Goal: Transaction & Acquisition: Purchase product/service

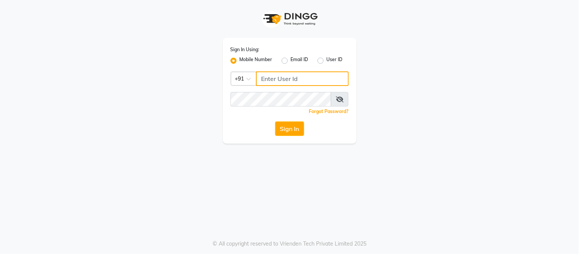
type input "9884040030"
click at [289, 132] on button "Sign In" at bounding box center [289, 128] width 29 height 14
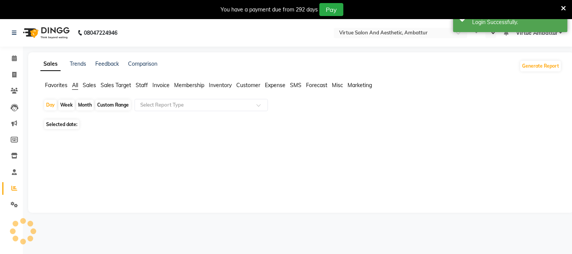
select select "en"
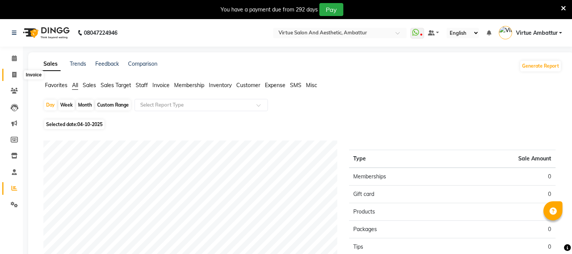
click at [11, 74] on span at bounding box center [14, 75] width 13 height 9
select select "service"
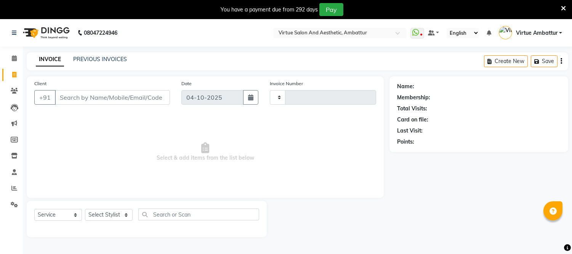
scroll to position [19, 0]
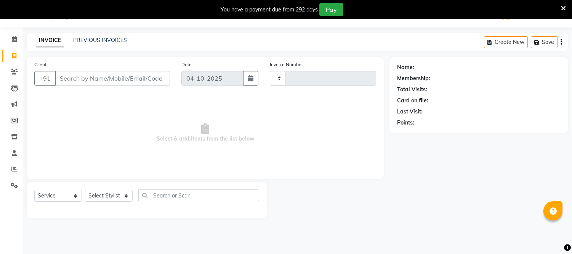
type input "3737"
select select "5237"
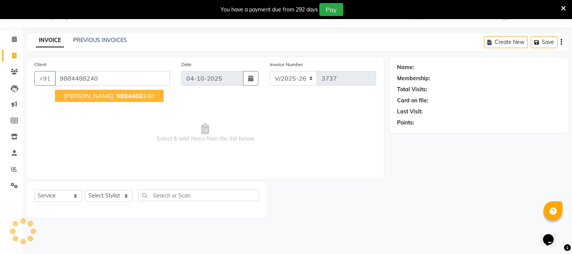
type input "9884488240"
select select "1: Object"
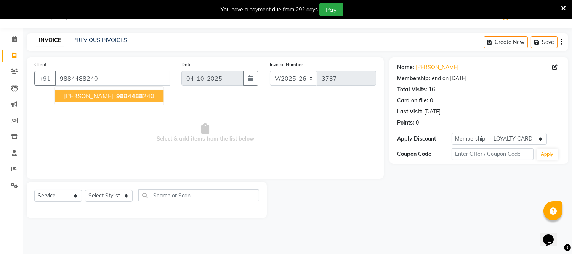
click at [93, 100] on button "Sathya 9884488 240" at bounding box center [109, 96] width 109 height 12
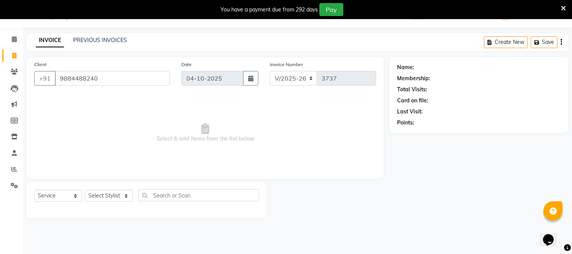
select select "1: Object"
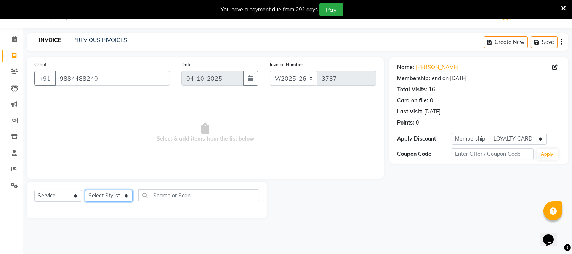
click at [114, 199] on select "Select Stylist [PERSON_NAME] [PERSON_NAME] [PERSON_NAME] [PERSON_NAME] [PERSON_…" at bounding box center [109, 196] width 48 height 12
select select "83849"
click at [85, 190] on select "Select Stylist [PERSON_NAME] [PERSON_NAME] [PERSON_NAME] [PERSON_NAME] [PERSON_…" at bounding box center [109, 196] width 48 height 12
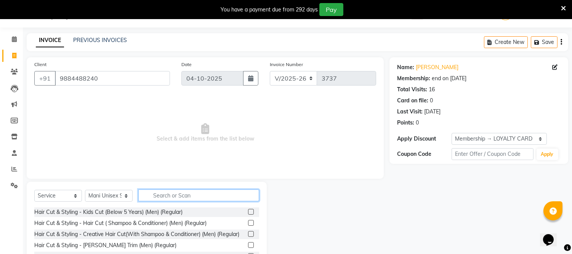
click at [176, 197] on input "text" at bounding box center [198, 195] width 121 height 12
click at [248, 222] on label at bounding box center [251, 223] width 6 height 6
click at [248, 222] on input "checkbox" at bounding box center [250, 222] width 5 height 5
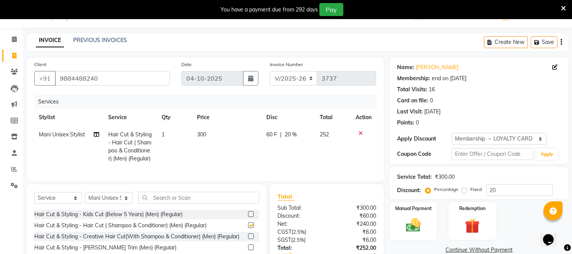
checkbox input "false"
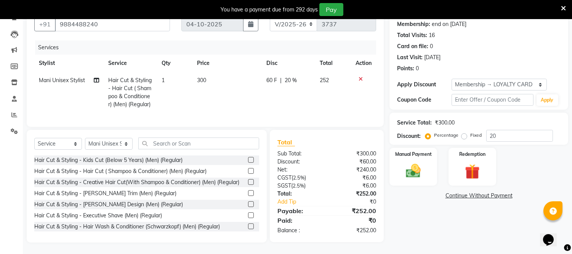
scroll to position [79, 0]
click at [205, 77] on span "300" at bounding box center [201, 80] width 9 height 7
select select "83849"
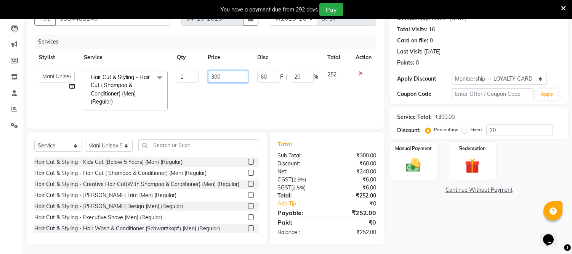
drag, startPoint x: 206, startPoint y: 72, endPoint x: 246, endPoint y: 76, distance: 39.8
click at [219, 71] on td "300" at bounding box center [228, 90] width 49 height 49
type input "250"
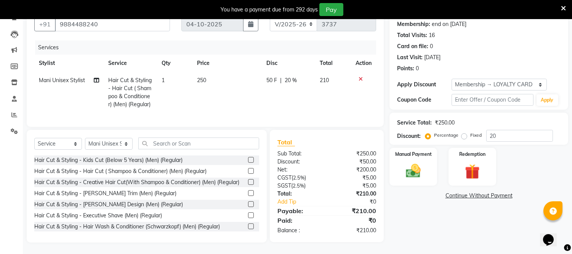
click at [436, 191] on link "Continue Without Payment" at bounding box center [479, 195] width 176 height 8
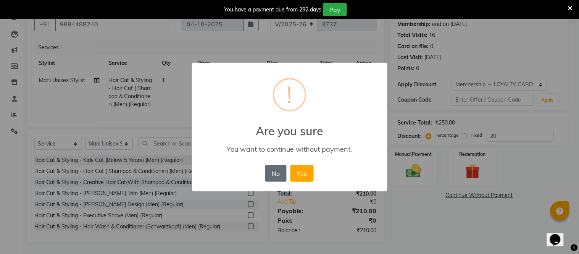
drag, startPoint x: 281, startPoint y: 170, endPoint x: 293, endPoint y: 166, distance: 13.0
click at [281, 170] on button "No" at bounding box center [275, 173] width 21 height 17
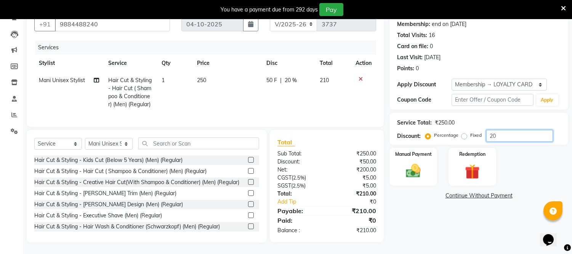
drag, startPoint x: 498, startPoint y: 132, endPoint x: 474, endPoint y: 131, distance: 24.0
click at [479, 135] on div "Service Total: ₹250.00 Discount: Percentage Fixed 20" at bounding box center [479, 129] width 179 height 32
click at [417, 167] on img at bounding box center [413, 171] width 25 height 18
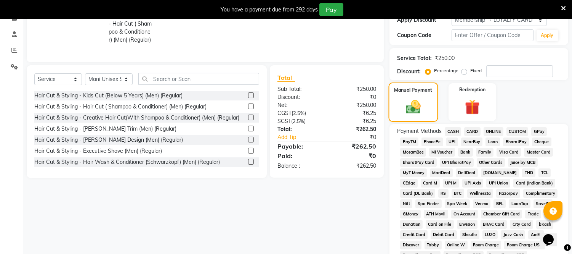
scroll to position [169, 0]
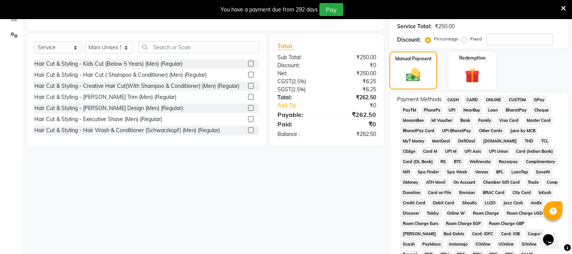
click at [498, 97] on span "ONLINE" at bounding box center [494, 99] width 20 height 9
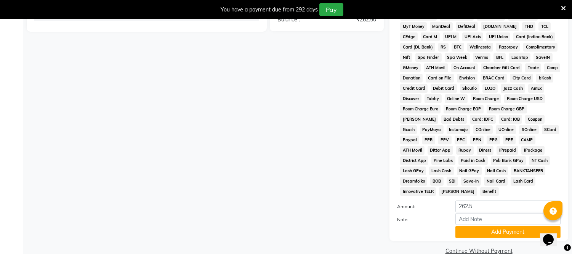
scroll to position [289, 0]
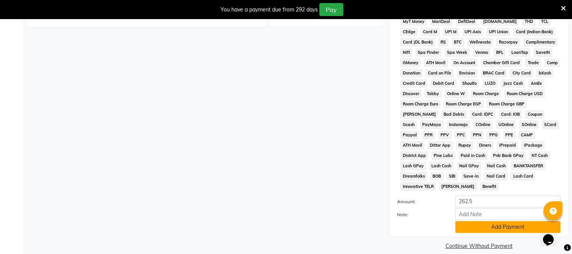
click at [485, 222] on button "Add Payment" at bounding box center [508, 227] width 105 height 12
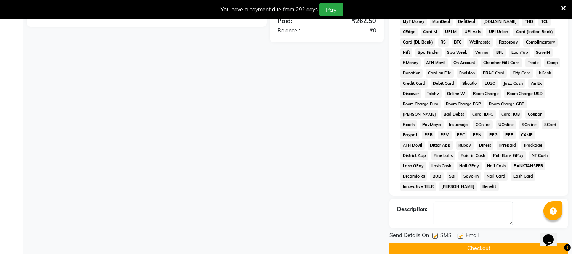
click at [468, 242] on button "Checkout" at bounding box center [479, 248] width 179 height 12
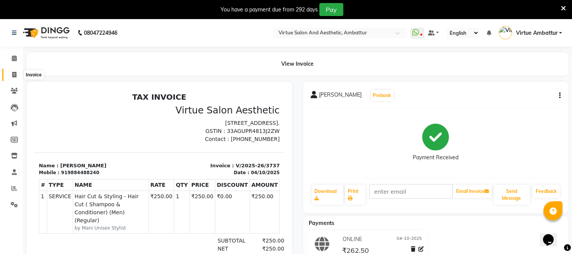
drag, startPoint x: 16, startPoint y: 76, endPoint x: 25, endPoint y: 75, distance: 8.5
click at [16, 76] on span at bounding box center [14, 75] width 13 height 9
select select "service"
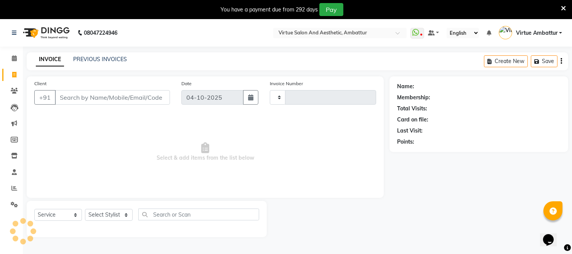
scroll to position [19, 0]
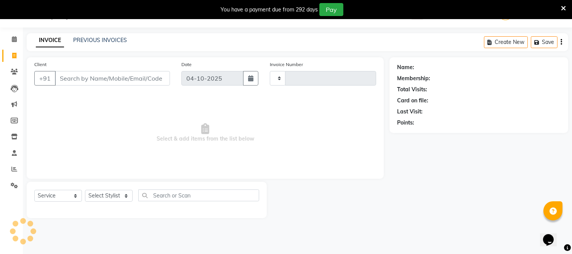
type input "3738"
select select "5237"
click at [88, 78] on input "Client" at bounding box center [112, 78] width 115 height 14
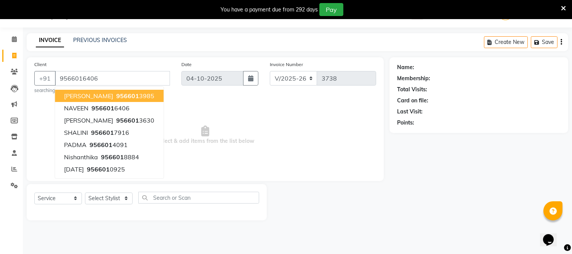
type input "9566016406"
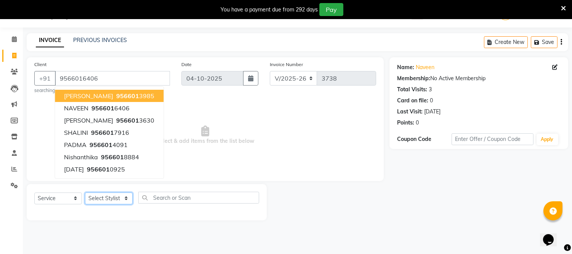
click at [107, 199] on select "Select Stylist Archana Bhagi Deepika Devi Dilip Divya Dolly Dr Prakash Faizan G…" at bounding box center [109, 198] width 48 height 12
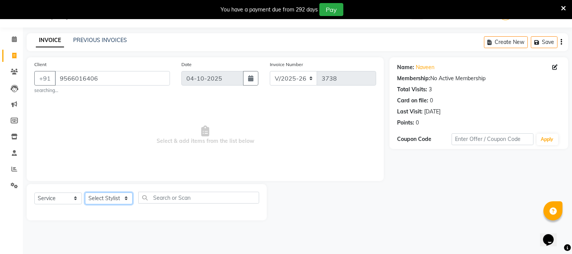
select select "83849"
click at [85, 192] on select "Select Stylist Archana Bhagi Deepika Devi Dilip Divya Dolly Dr Prakash Faizan G…" at bounding box center [109, 198] width 48 height 12
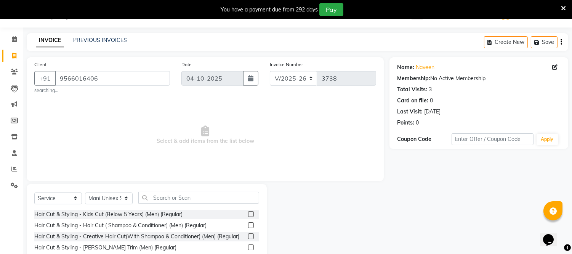
click at [248, 225] on label at bounding box center [251, 225] width 6 height 6
click at [248, 225] on input "checkbox" at bounding box center [250, 225] width 5 height 5
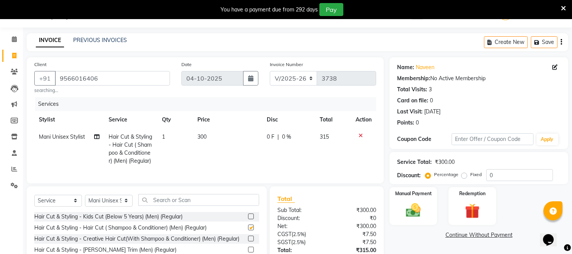
checkbox input "false"
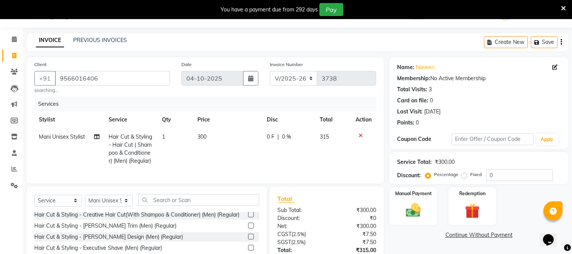
scroll to position [42, 0]
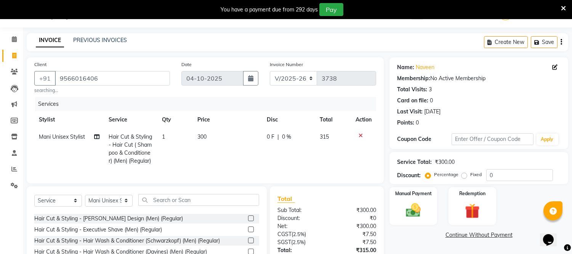
click at [248, 210] on label at bounding box center [251, 207] width 6 height 6
click at [248, 210] on input "checkbox" at bounding box center [250, 207] width 5 height 5
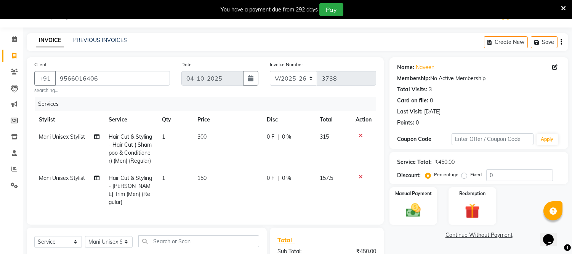
checkbox input "false"
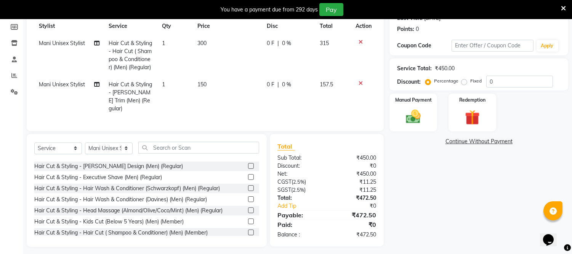
scroll to position [115, 0]
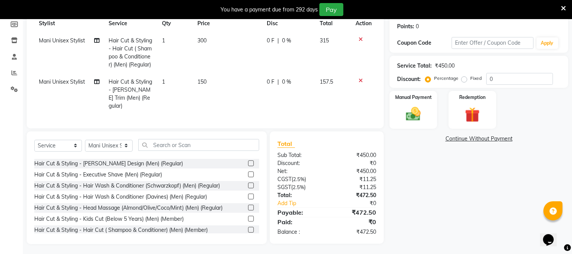
click at [206, 43] on span "300" at bounding box center [202, 40] width 9 height 7
select select "83849"
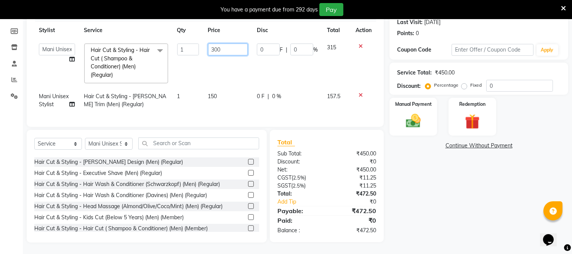
drag, startPoint x: 213, startPoint y: 39, endPoint x: 227, endPoint y: 39, distance: 14.5
click at [227, 43] on input "300" at bounding box center [228, 49] width 40 height 12
type input "3"
type input "250"
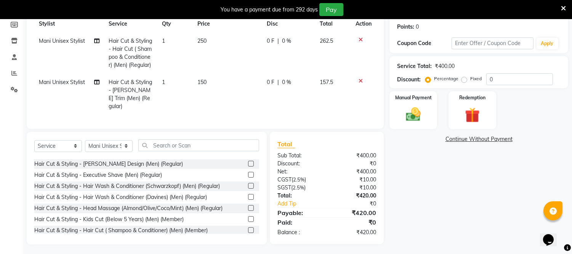
drag, startPoint x: 215, startPoint y: 88, endPoint x: 210, endPoint y: 85, distance: 6.0
click at [214, 87] on td "150" at bounding box center [227, 94] width 69 height 41
select select "83849"
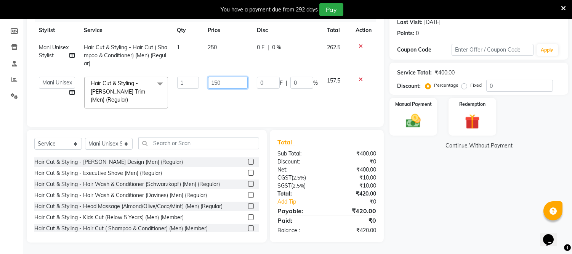
drag, startPoint x: 212, startPoint y: 75, endPoint x: 254, endPoint y: 72, distance: 42.4
click at [254, 73] on tr "Archana Bhagi Deepika Devi Dilip Divya Dolly Dr Prakash Faizan Geetha Virtue TC…" at bounding box center [205, 92] width 342 height 40
type input "120"
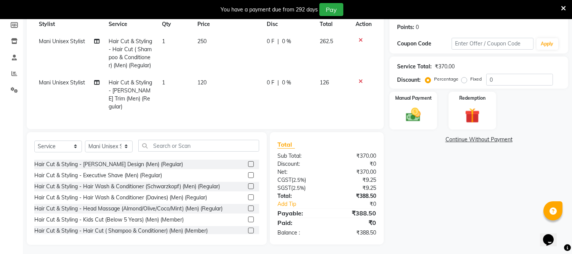
click at [408, 158] on div "Name: Naveen Membership: No Active Membership Total Visits: 3 Card on file: 0 L…" at bounding box center [482, 103] width 185 height 283
click at [206, 39] on span "250" at bounding box center [202, 41] width 9 height 7
select select "83849"
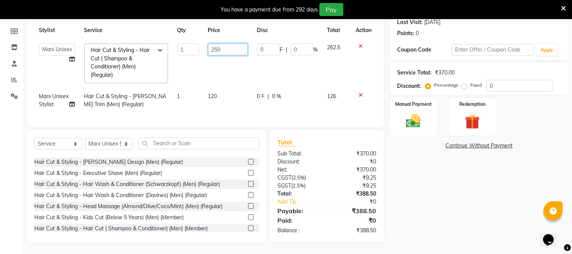
drag, startPoint x: 209, startPoint y: 43, endPoint x: 257, endPoint y: 43, distance: 48.1
click at [257, 43] on tr "Archana Bhagi Deepika Devi Dilip Divya Dolly Dr Prakash Faizan Geetha Virtue TC…" at bounding box center [205, 63] width 342 height 49
type input "300"
click at [212, 88] on td "120" at bounding box center [228, 100] width 49 height 25
select select "83849"
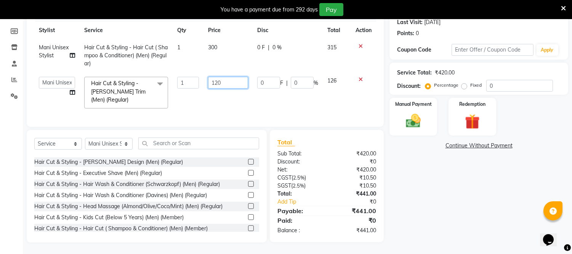
drag, startPoint x: 207, startPoint y: 76, endPoint x: 263, endPoint y: 74, distance: 55.7
click at [263, 74] on tr "Archana Bhagi Deepika Devi Dilip Divya Dolly Dr Prakash Faizan Geetha Virtue TC…" at bounding box center [205, 92] width 342 height 40
type input "150"
click at [402, 112] on img at bounding box center [413, 121] width 25 height 18
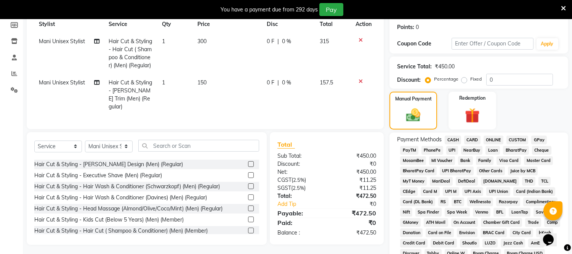
click at [500, 138] on span "ONLINE" at bounding box center [494, 139] width 20 height 9
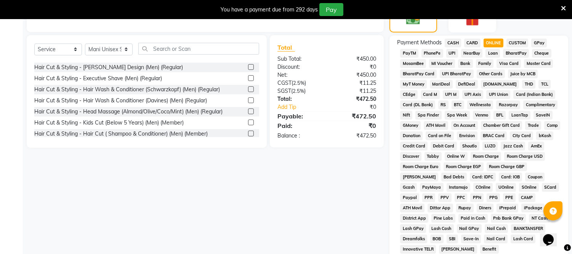
scroll to position [274, 0]
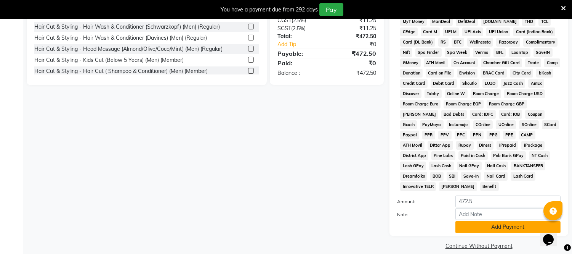
click at [490, 221] on button "Add Payment" at bounding box center [508, 227] width 105 height 12
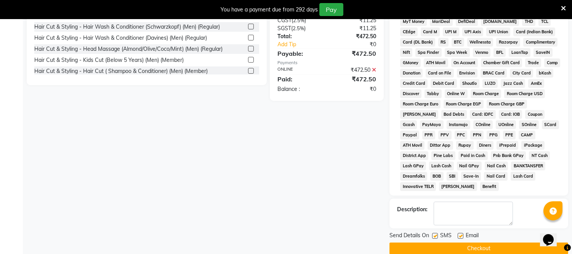
click at [460, 242] on button "Checkout" at bounding box center [479, 248] width 179 height 12
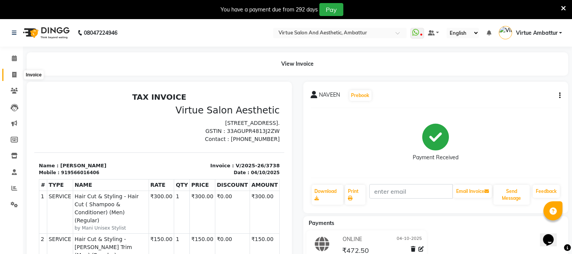
click at [14, 74] on icon at bounding box center [14, 75] width 4 height 6
select select "service"
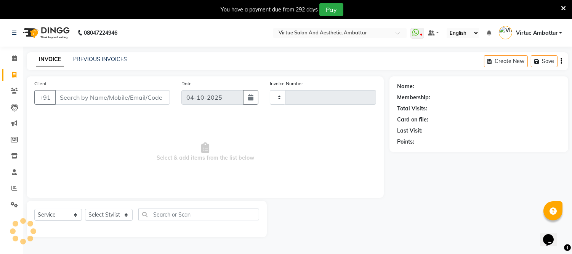
scroll to position [19, 0]
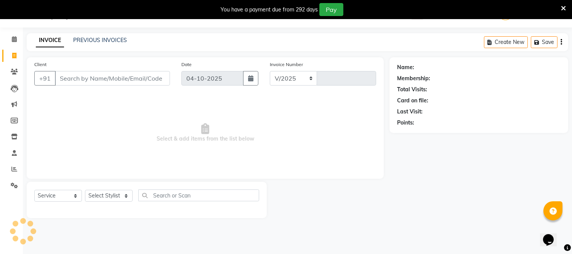
select select "5237"
type input "3739"
click at [106, 35] on div "INVOICE PREVIOUS INVOICES Create New Save" at bounding box center [298, 42] width 542 height 18
click at [108, 39] on link "PREVIOUS INVOICES" at bounding box center [100, 40] width 54 height 7
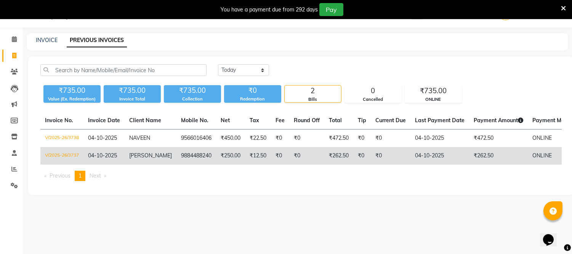
click at [302, 149] on td "₹0" at bounding box center [306, 156] width 35 height 18
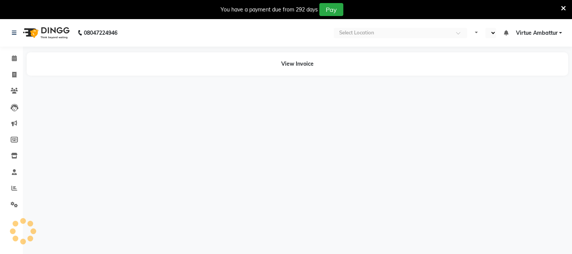
select select "en"
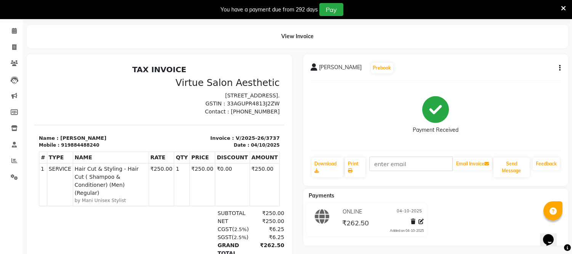
scroll to position [42, 0]
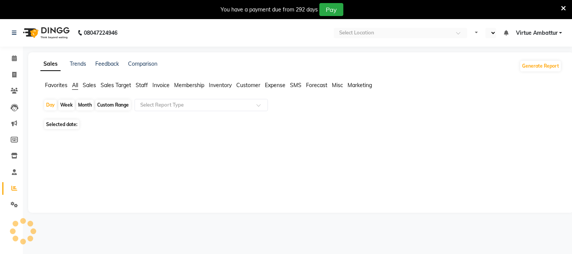
select select "en"
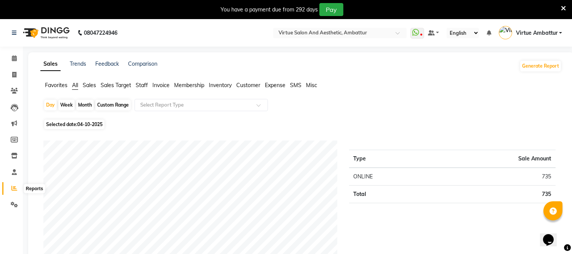
click at [13, 187] on icon at bounding box center [14, 188] width 6 height 6
click at [143, 85] on span "Staff" at bounding box center [142, 85] width 12 height 7
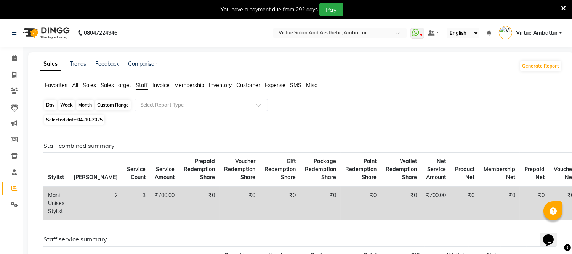
click at [51, 107] on div "Day" at bounding box center [50, 105] width 13 height 11
select select "10"
select select "2025"
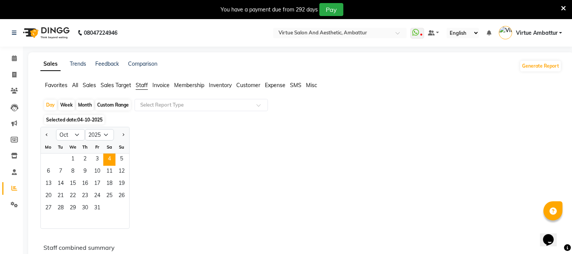
click at [109, 106] on div "Custom Range" at bounding box center [112, 105] width 35 height 11
select select "10"
select select "2025"
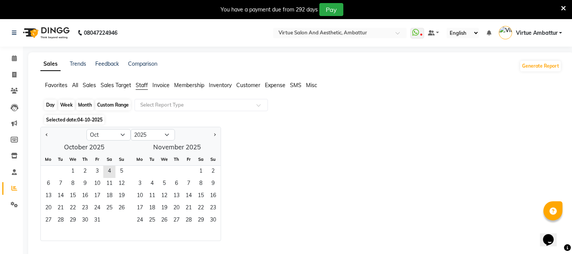
click at [109, 106] on div "Custom Range" at bounding box center [112, 105] width 35 height 11
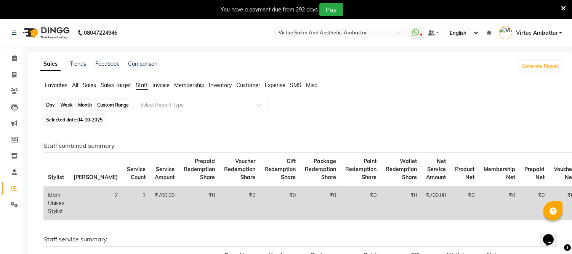
click at [110, 106] on div "Custom Range" at bounding box center [112, 105] width 35 height 11
select select "10"
select select "2025"
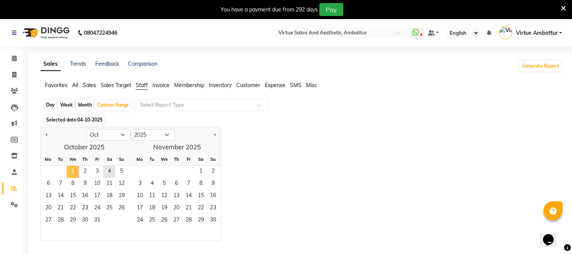
click at [72, 168] on span "1" at bounding box center [73, 172] width 12 height 12
click at [107, 166] on span "4" at bounding box center [109, 172] width 12 height 12
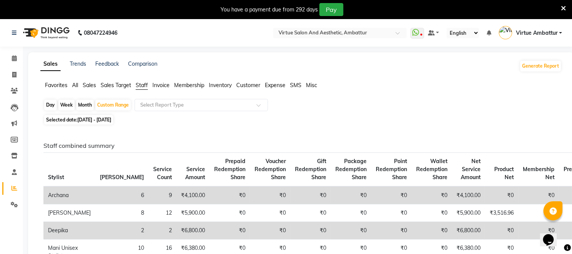
click at [74, 84] on span "All" at bounding box center [75, 85] width 6 height 7
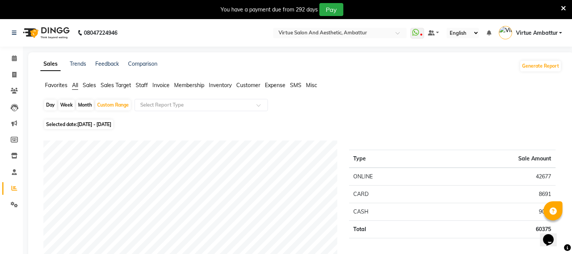
click at [561, 5] on icon at bounding box center [563, 8] width 5 height 7
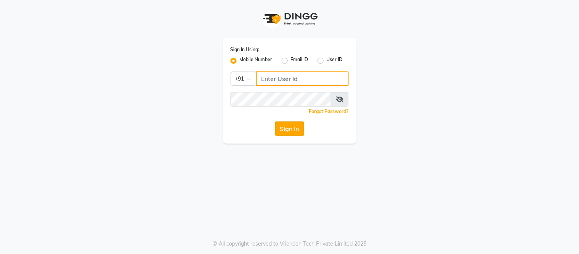
type input "9884040030"
click at [290, 128] on button "Sign In" at bounding box center [289, 128] width 29 height 14
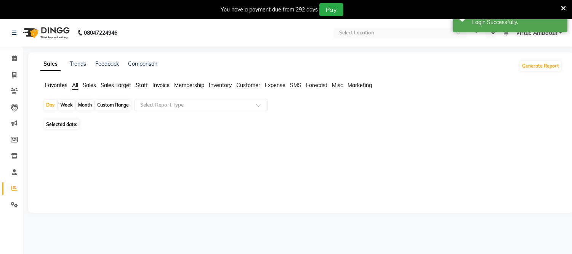
select select "en"
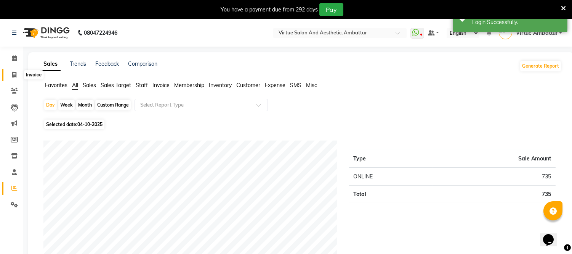
click at [14, 75] on icon at bounding box center [14, 75] width 4 height 6
select select "service"
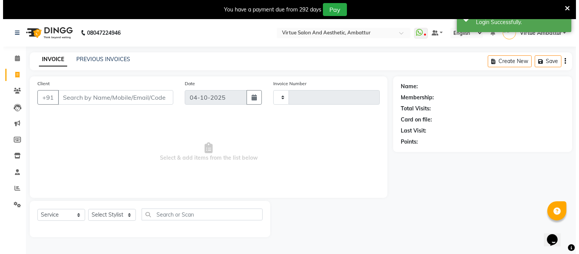
scroll to position [19, 0]
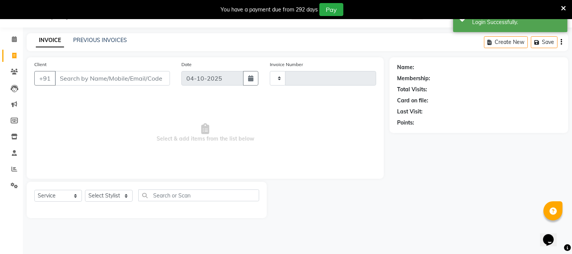
type input "3739"
select select "5237"
click at [108, 79] on input "81227239" at bounding box center [93, 78] width 76 height 14
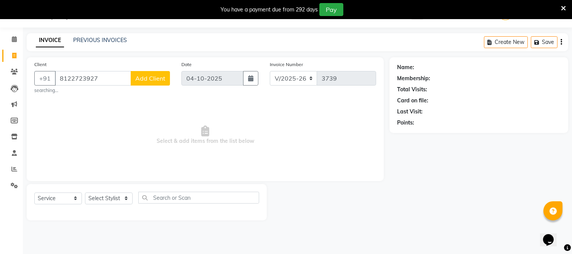
type input "8122723927"
click at [147, 77] on span "Add Client" at bounding box center [150, 78] width 30 height 8
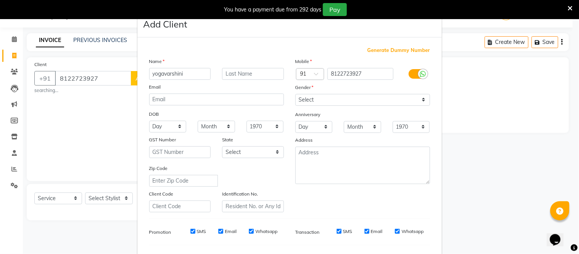
type input "yogavarshini"
click at [302, 102] on select "Select Male Female Other Prefer Not To Say" at bounding box center [362, 100] width 135 height 12
select select "[DEMOGRAPHIC_DATA]"
click at [295, 94] on select "Select Male Female Other Prefer Not To Say" at bounding box center [362, 100] width 135 height 12
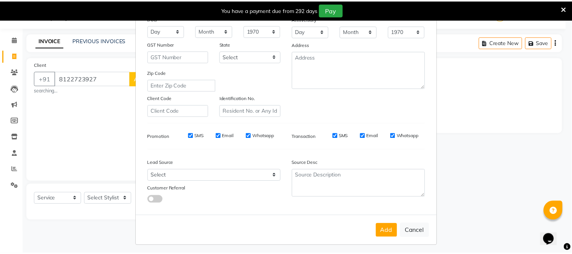
scroll to position [98, 0]
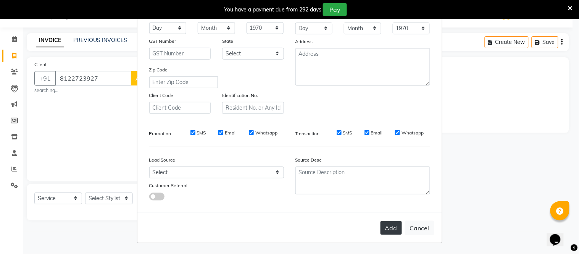
click at [388, 230] on button "Add" at bounding box center [390, 228] width 21 height 14
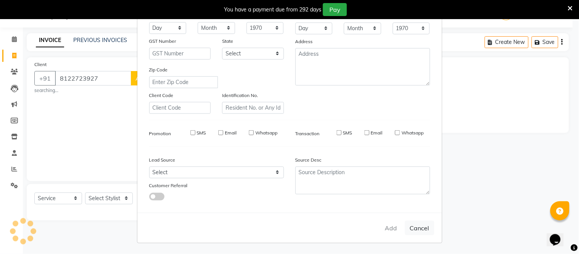
select select
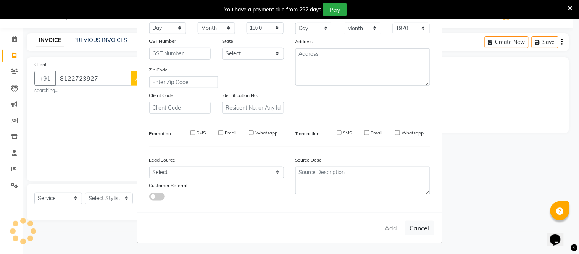
select select
checkbox input "false"
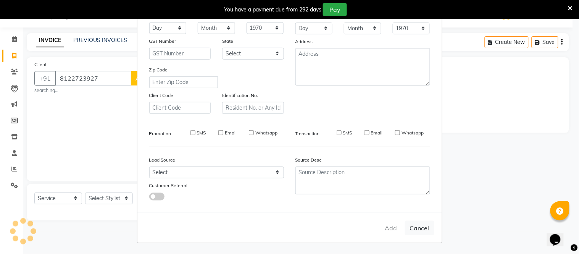
checkbox input "false"
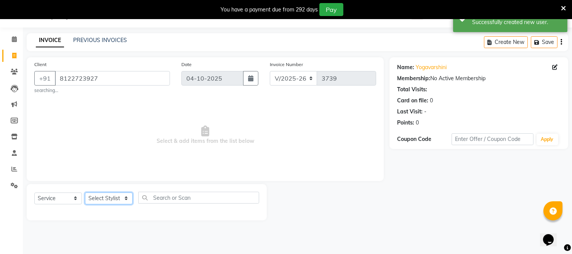
click at [100, 197] on select "Select Stylist Archana Bhagi Deepika Devi Dilip Divya Dolly Dr Prakash Faizan G…" at bounding box center [109, 198] width 48 height 12
select select "48223"
click at [85, 192] on select "Select Stylist Archana Bhagi Deepika Devi Dilip Divya Dolly Dr Prakash Faizan G…" at bounding box center [109, 198] width 48 height 12
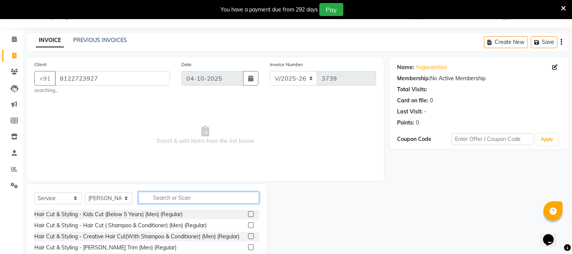
click at [189, 197] on input "text" at bounding box center [198, 197] width 121 height 12
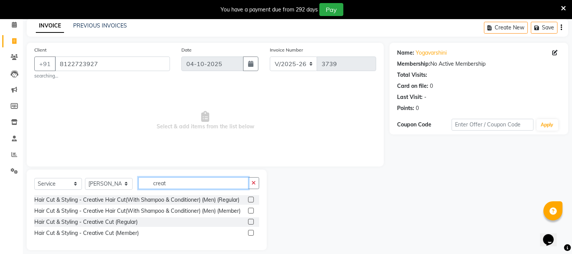
scroll to position [41, 0]
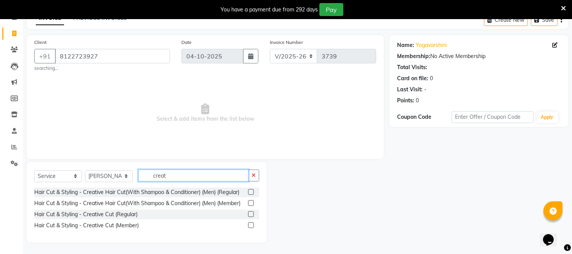
type input "creat"
click at [251, 213] on label at bounding box center [251, 214] width 6 height 6
click at [251, 213] on input "checkbox" at bounding box center [250, 214] width 5 height 5
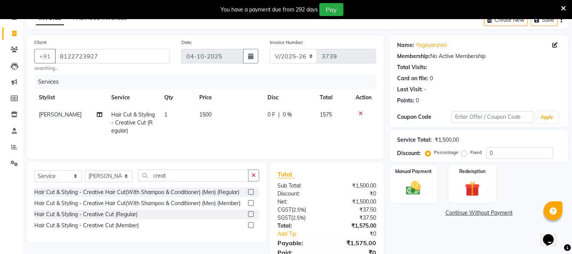
click at [249, 215] on label at bounding box center [251, 214] width 6 height 6
click at [249, 215] on input "checkbox" at bounding box center [250, 214] width 5 height 5
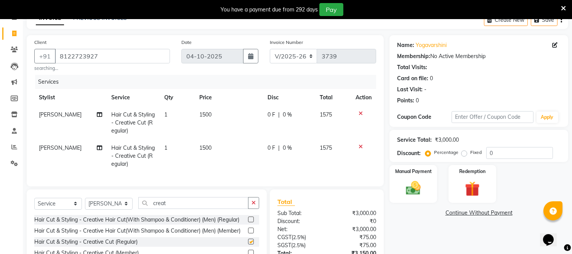
checkbox input "false"
click at [360, 147] on icon at bounding box center [361, 146] width 4 height 5
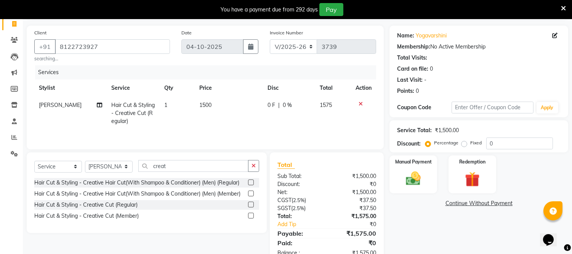
scroll to position [31, 0]
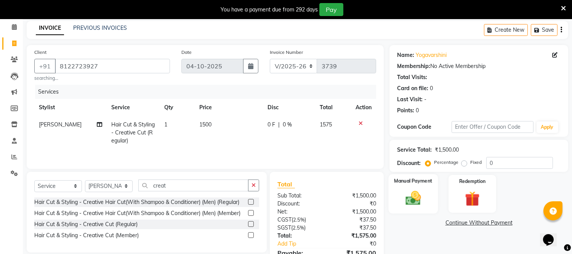
click at [402, 184] on label "Manual Payment" at bounding box center [414, 180] width 38 height 7
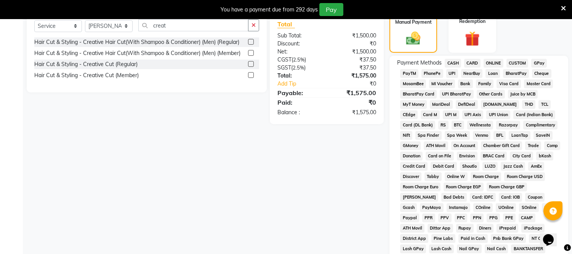
scroll to position [149, 0]
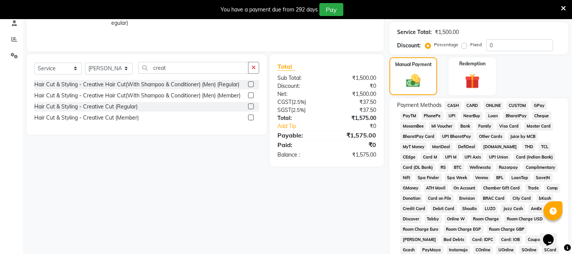
click at [453, 107] on span "CASH" at bounding box center [453, 105] width 16 height 9
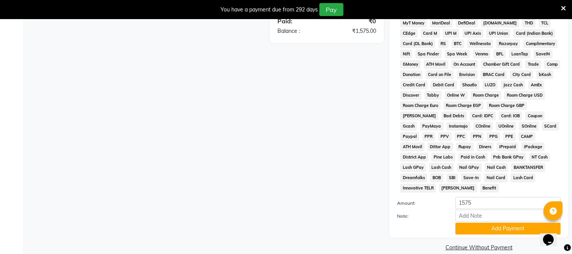
scroll to position [274, 0]
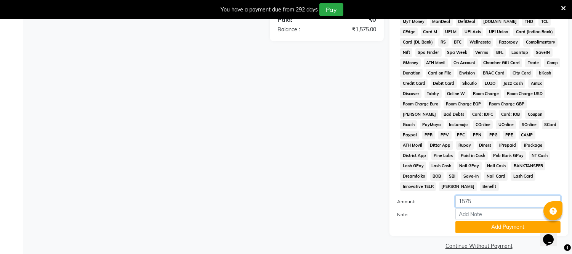
drag, startPoint x: 466, startPoint y: 194, endPoint x: 487, endPoint y: 185, distance: 23.5
click at [487, 185] on div "Payment Methods CASH CARD ONLINE CUSTOM GPay PayTM PhonePe UPI NearBuy Loan Bha…" at bounding box center [479, 104] width 164 height 257
type input "1500"
click at [472, 222] on button "Add Payment" at bounding box center [508, 227] width 105 height 12
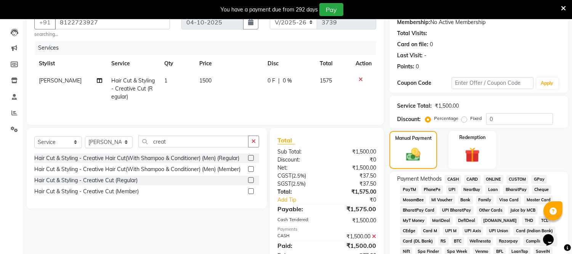
scroll to position [62, 0]
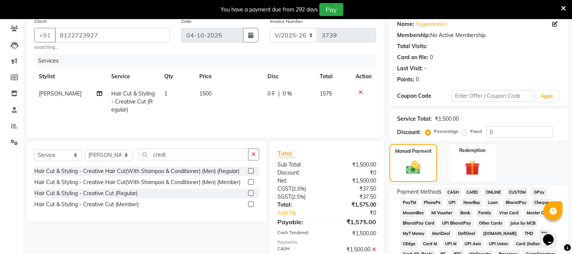
click at [496, 193] on span "ONLINE" at bounding box center [494, 192] width 20 height 9
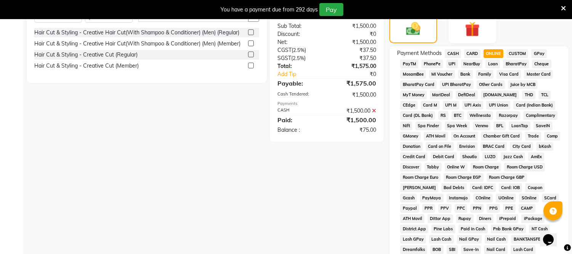
scroll to position [317, 0]
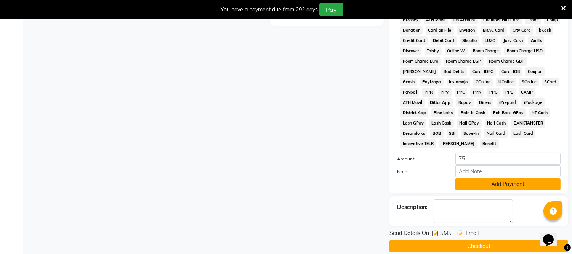
click at [485, 178] on button "Add Payment" at bounding box center [508, 184] width 105 height 12
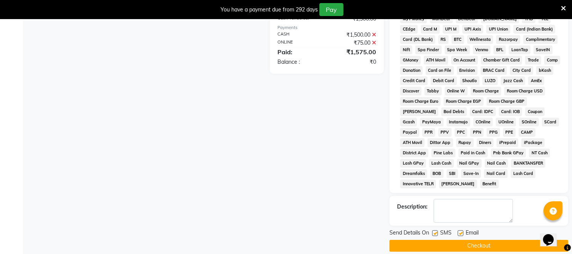
click at [450, 239] on button "Checkout" at bounding box center [479, 245] width 179 height 12
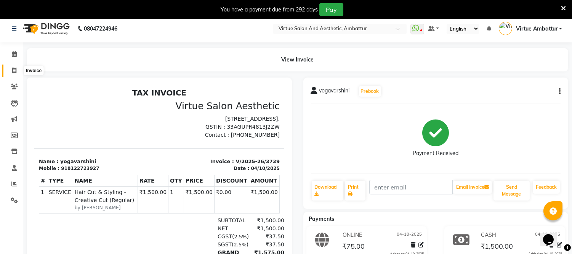
click at [16, 71] on span at bounding box center [14, 70] width 13 height 9
select select "service"
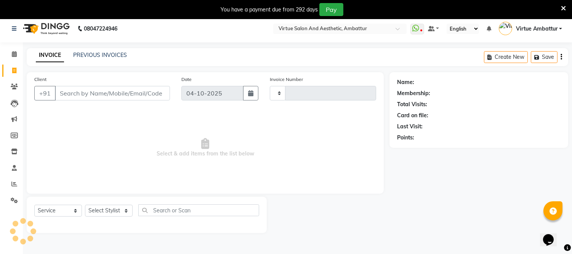
scroll to position [19, 0]
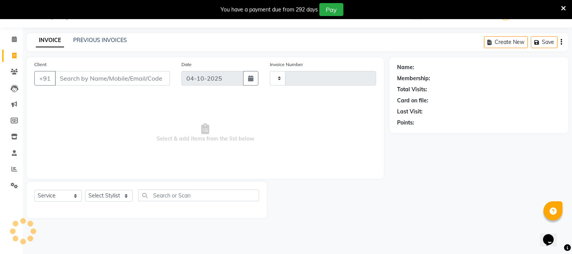
type input "3740"
select select "5237"
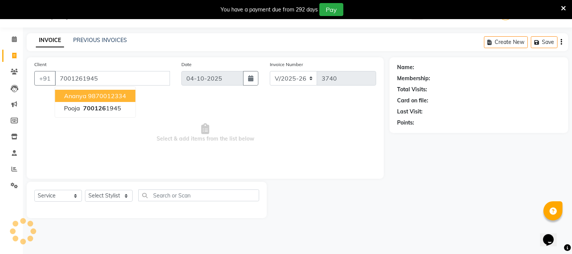
type input "7001261945"
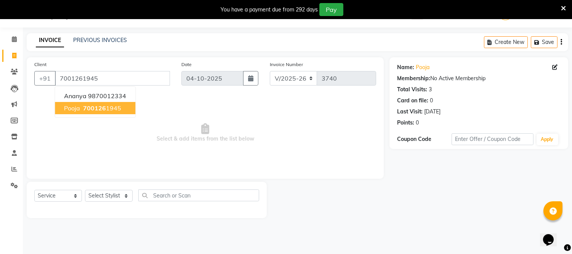
click at [115, 111] on ngb-highlight "700126 1945" at bounding box center [102, 108] width 40 height 8
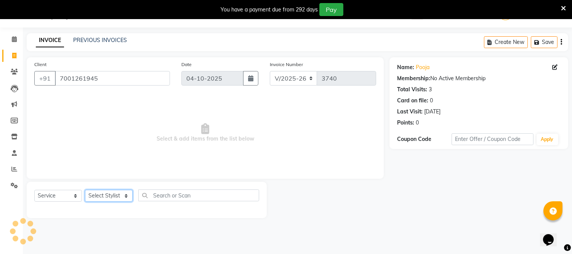
click at [109, 193] on select "Select Stylist Archana Bhagi Deepika Devi Dilip Divya Dolly Dr Prakash Faizan G…" at bounding box center [109, 196] width 48 height 12
select select "39033"
click at [85, 190] on select "Select Stylist Archana Bhagi Deepika Devi Dilip Divya Dolly Dr Prakash Faizan G…" at bounding box center [109, 196] width 48 height 12
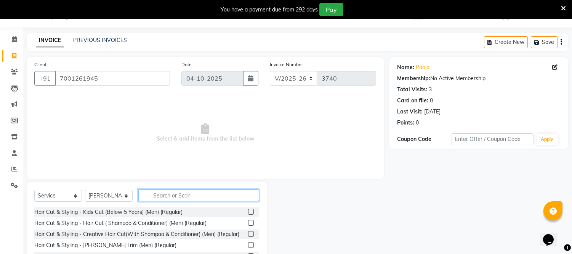
click at [187, 193] on input "text" at bounding box center [198, 195] width 121 height 12
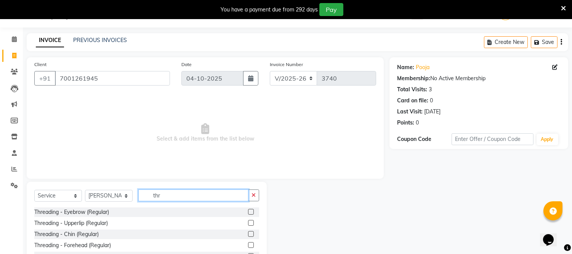
type input "thr"
click at [248, 211] on label at bounding box center [251, 212] width 6 height 6
click at [248, 211] on input "checkbox" at bounding box center [250, 211] width 5 height 5
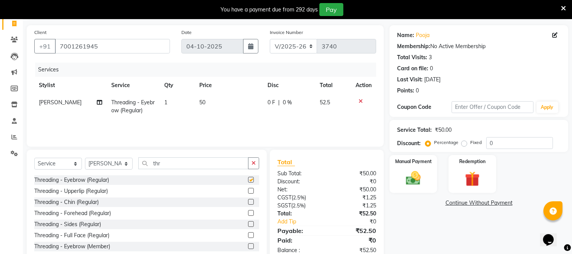
checkbox input "false"
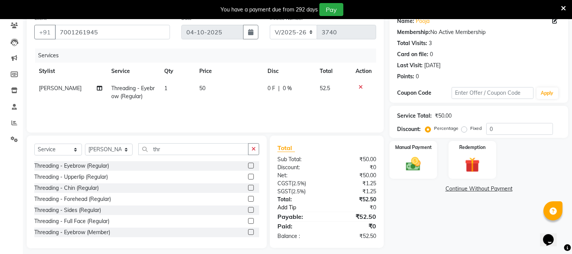
scroll to position [71, 0]
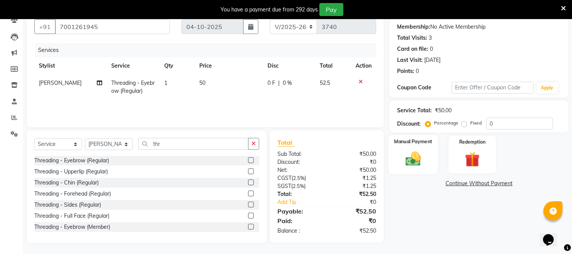
click at [423, 159] on img at bounding box center [413, 159] width 25 height 18
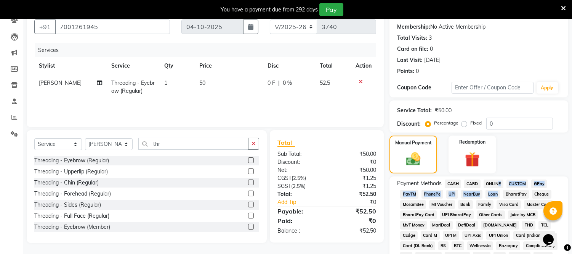
click at [494, 182] on span "ONLINE" at bounding box center [494, 183] width 20 height 9
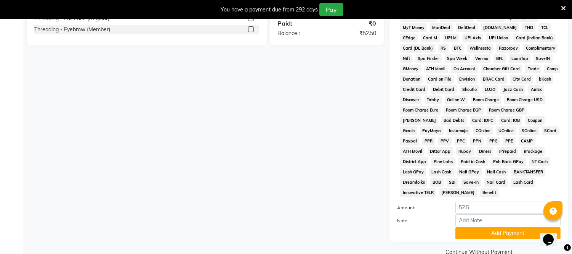
scroll to position [274, 0]
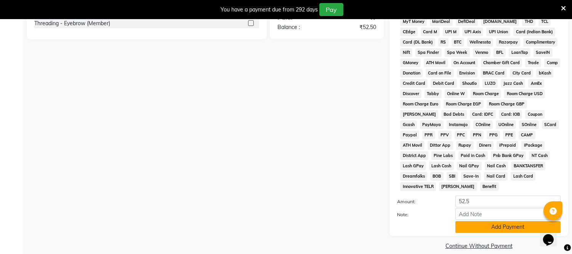
click at [500, 221] on button "Add Payment" at bounding box center [508, 227] width 105 height 12
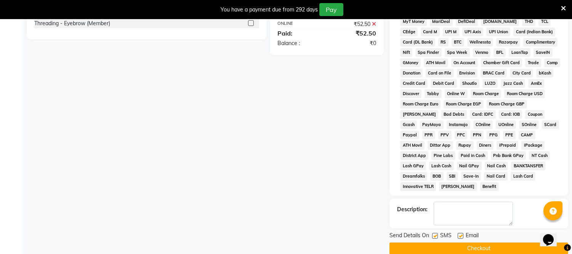
click at [474, 242] on button "Checkout" at bounding box center [479, 248] width 179 height 12
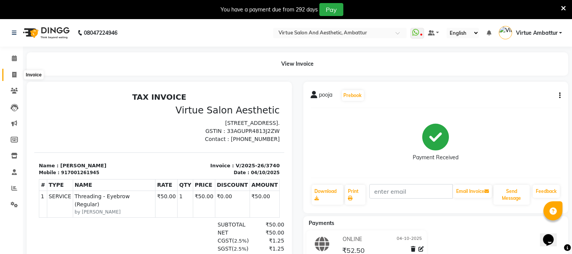
click at [14, 74] on icon at bounding box center [14, 75] width 4 height 6
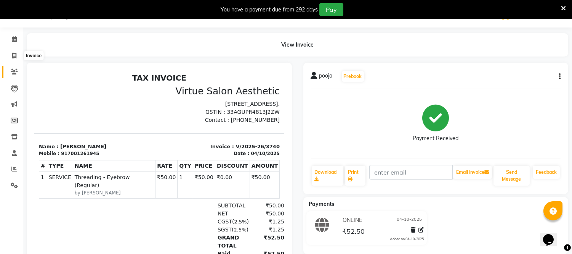
select select "5237"
select select "service"
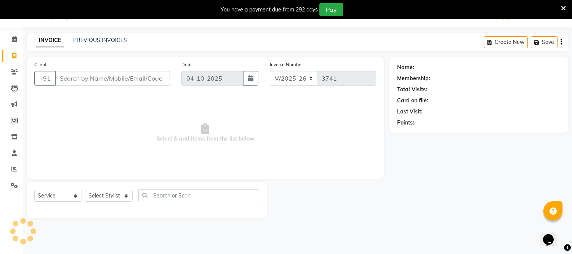
click at [119, 73] on input "Client" at bounding box center [112, 78] width 115 height 14
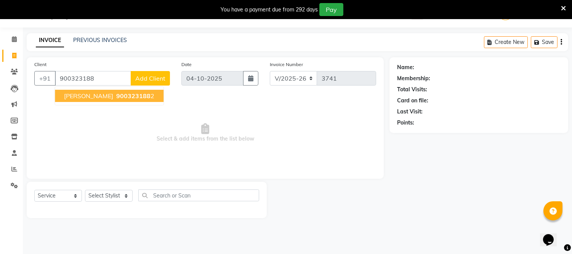
click at [129, 93] on ngb-highlight "900323188 2" at bounding box center [135, 96] width 40 height 8
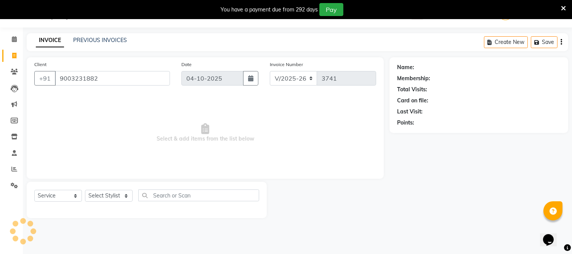
type input "9003231882"
select select "1: Object"
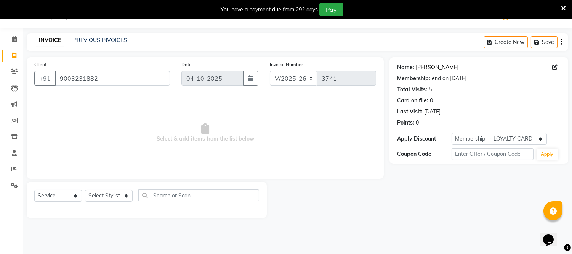
click at [436, 69] on link "[PERSON_NAME]" at bounding box center [437, 67] width 43 height 8
click at [186, 195] on input "text" at bounding box center [198, 195] width 121 height 12
click at [102, 197] on select "Select Stylist Archana Bhagi Deepika Devi Dilip Divya Dolly Dr Prakash Faizan G…" at bounding box center [109, 196] width 48 height 12
select select "83849"
click at [85, 190] on select "Select Stylist Archana Bhagi Deepika Devi Dilip Divya Dolly Dr Prakash Faizan G…" at bounding box center [109, 196] width 48 height 12
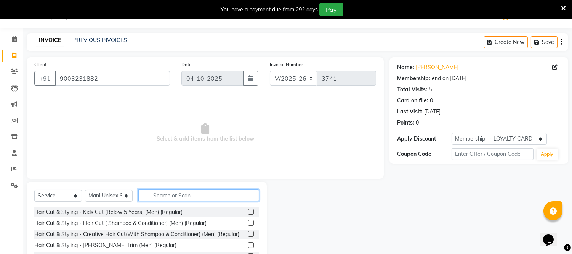
click at [182, 197] on input "text" at bounding box center [198, 195] width 121 height 12
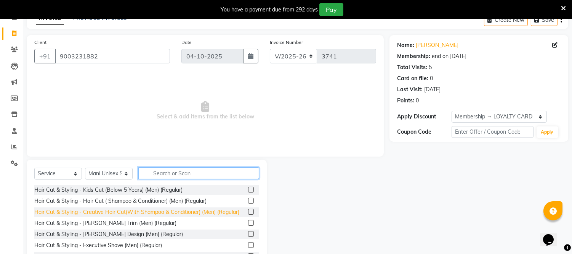
scroll to position [0, 0]
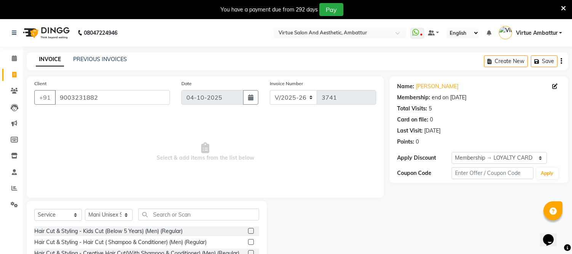
click at [248, 242] on label at bounding box center [251, 242] width 6 height 6
click at [248, 242] on input "checkbox" at bounding box center [250, 241] width 5 height 5
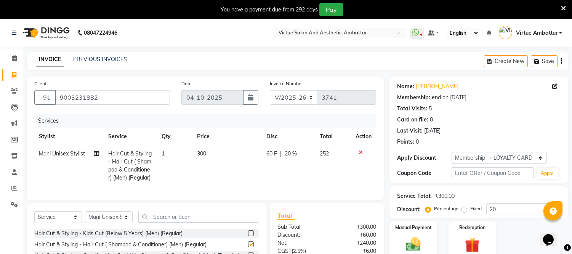
checkbox input "false"
click at [194, 222] on input "text" at bounding box center [198, 217] width 121 height 12
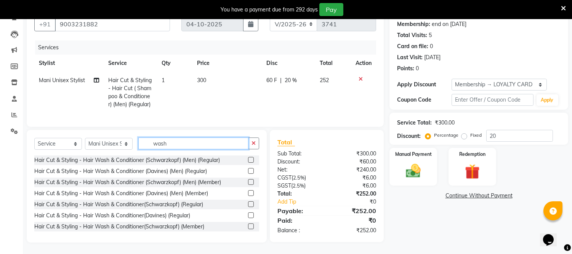
scroll to position [79, 0]
type input "wash"
click at [248, 160] on label at bounding box center [251, 160] width 6 height 6
click at [248, 160] on input "checkbox" at bounding box center [250, 160] width 5 height 5
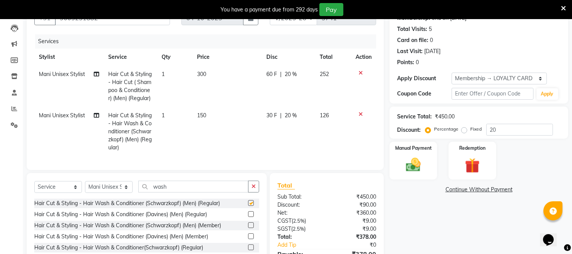
checkbox input "false"
click at [206, 116] on span "150" at bounding box center [201, 115] width 9 height 7
select select "83849"
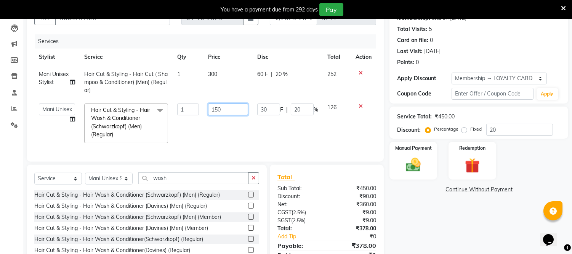
drag, startPoint x: 211, startPoint y: 109, endPoint x: 244, endPoint y: 109, distance: 33.6
click at [244, 111] on input "150" at bounding box center [228, 109] width 40 height 12
type input "200"
click at [418, 197] on div "Name: Namagiri Membership: end on 02-03-2027 Total Visits: 5 Card on file: 0 La…" at bounding box center [482, 137] width 185 height 280
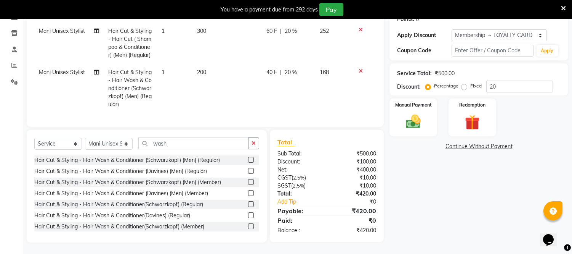
scroll to position [129, 0]
drag, startPoint x: 521, startPoint y: 74, endPoint x: 463, endPoint y: 75, distance: 58.4
click at [463, 80] on div "Percentage Fixed 20" at bounding box center [490, 86] width 126 height 12
click at [432, 112] on div "Manual Payment" at bounding box center [414, 117] width 50 height 39
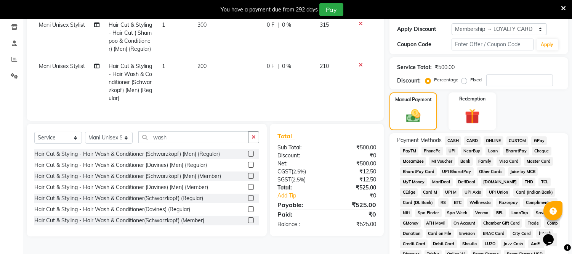
click at [475, 137] on span "CARD" at bounding box center [473, 140] width 16 height 9
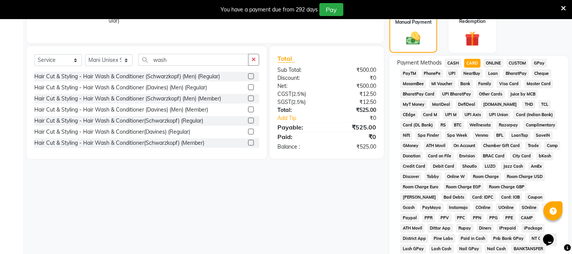
scroll to position [289, 0]
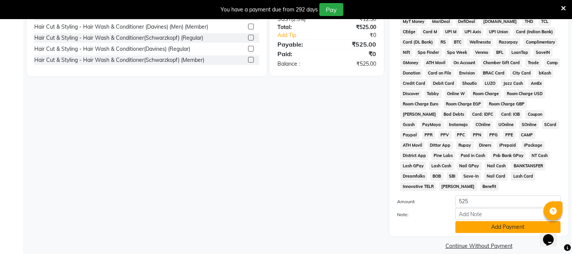
click at [484, 221] on button "Add Payment" at bounding box center [508, 227] width 105 height 12
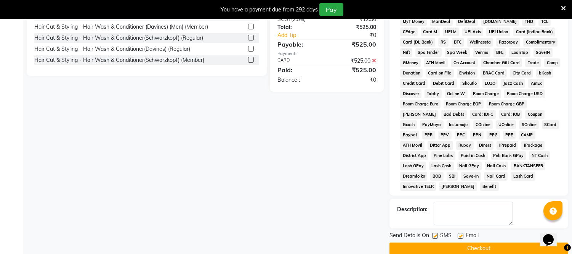
click at [472, 242] on button "Checkout" at bounding box center [479, 248] width 179 height 12
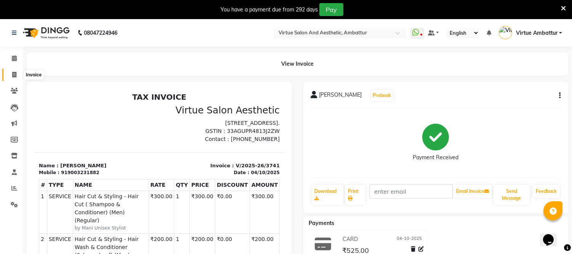
drag, startPoint x: 13, startPoint y: 72, endPoint x: 45, endPoint y: 81, distance: 33.3
click at [13, 72] on icon at bounding box center [14, 75] width 4 height 6
select select "service"
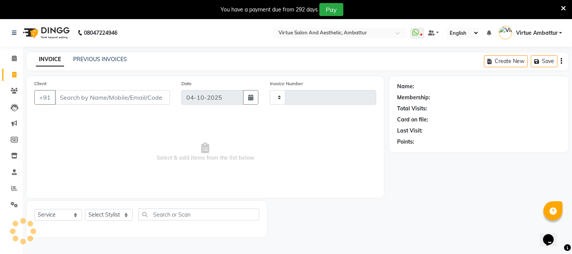
scroll to position [19, 0]
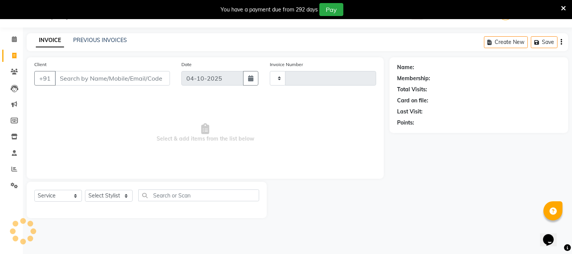
type input "3742"
select select "5237"
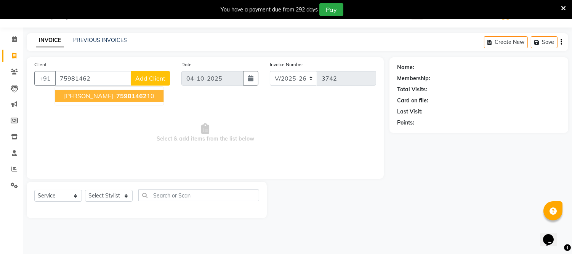
drag, startPoint x: 111, startPoint y: 97, endPoint x: 122, endPoint y: 95, distance: 10.8
click at [115, 96] on ngb-highlight "75981462 10" at bounding box center [135, 96] width 40 height 8
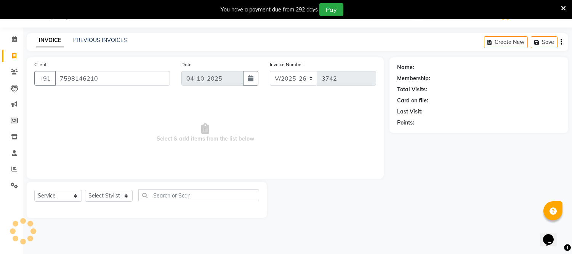
type input "7598146210"
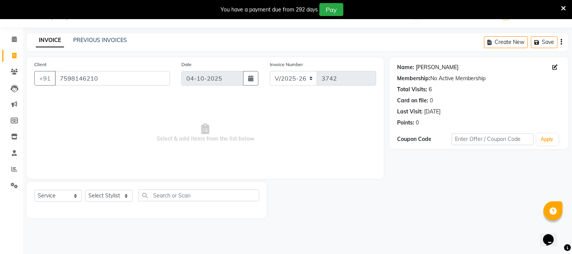
click at [421, 67] on link "[PERSON_NAME]" at bounding box center [437, 67] width 43 height 8
click at [108, 196] on select "Select Stylist Archana Bhagi Deepika Devi Dilip Divya Dolly Dr Prakash Faizan G…" at bounding box center [109, 196] width 48 height 12
select select "50476"
click at [85, 190] on select "Select Stylist Archana Bhagi Deepika Devi Dilip Divya Dolly Dr Prakash Faizan G…" at bounding box center [109, 196] width 48 height 12
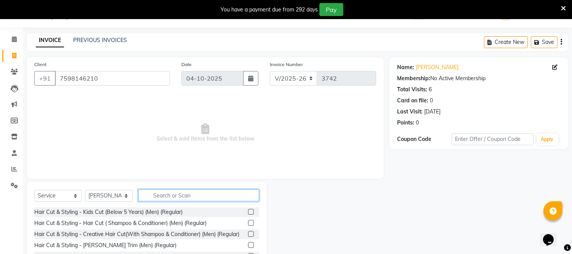
drag, startPoint x: 170, startPoint y: 198, endPoint x: 172, endPoint y: 187, distance: 10.4
click at [170, 197] on input "text" at bounding box center [198, 195] width 121 height 12
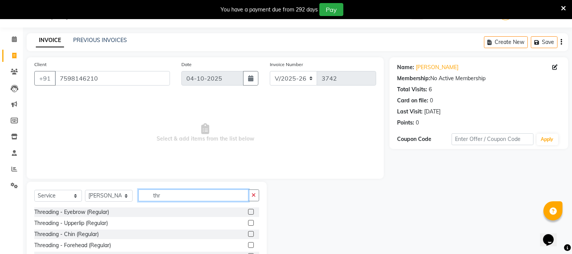
type input "thr"
click at [248, 214] on label at bounding box center [251, 212] width 6 height 6
click at [248, 214] on input "checkbox" at bounding box center [250, 211] width 5 height 5
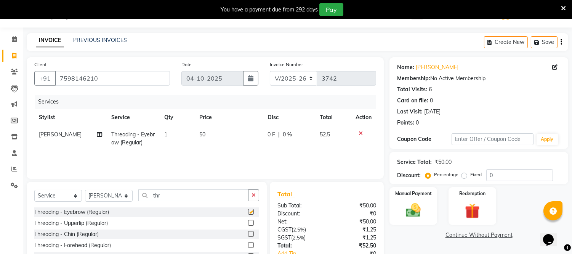
checkbox input "false"
drag, startPoint x: 95, startPoint y: 196, endPoint x: 95, endPoint y: 190, distance: 5.7
click at [95, 196] on select "Select Stylist Archana Bhagi Deepika Devi Dilip Divya Dolly Dr Prakash Faizan G…" at bounding box center [109, 196] width 48 height 12
select select "71592"
click at [85, 190] on select "Select Stylist Archana Bhagi Deepika Devi Dilip Divya Dolly Dr Prakash Faizan G…" at bounding box center [109, 196] width 48 height 12
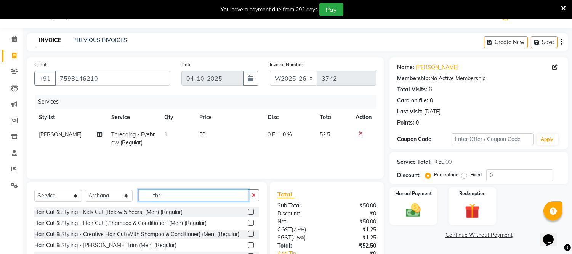
click at [221, 197] on input "thr" at bounding box center [193, 195] width 110 height 12
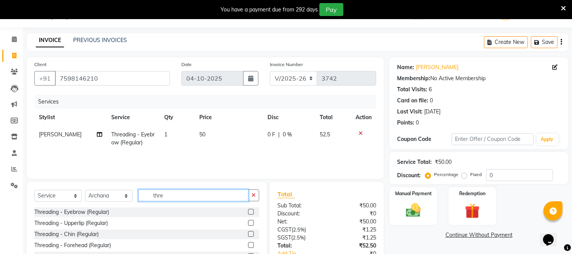
type input "thre"
click at [248, 211] on label at bounding box center [251, 212] width 6 height 6
click at [248, 211] on input "checkbox" at bounding box center [250, 211] width 5 height 5
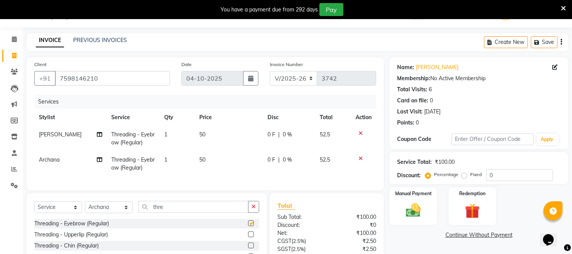
checkbox input "false"
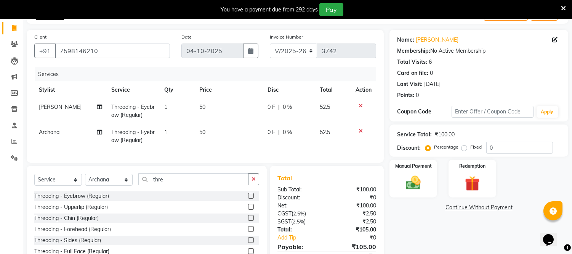
scroll to position [61, 0]
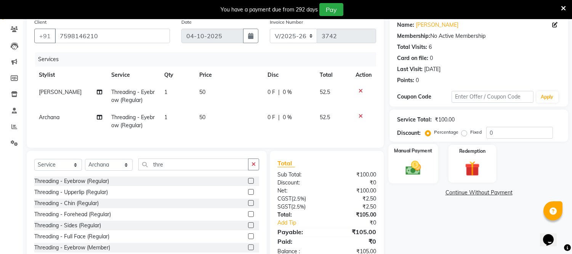
click at [418, 164] on img at bounding box center [413, 168] width 25 height 18
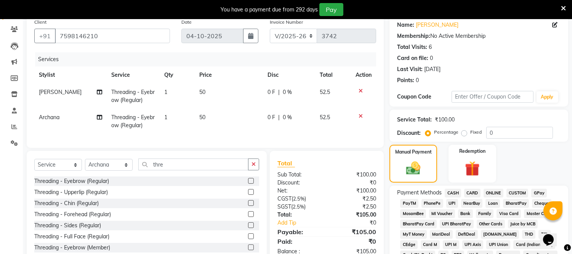
drag, startPoint x: 458, startPoint y: 192, endPoint x: 455, endPoint y: 198, distance: 6.8
click at [458, 193] on span "CASH" at bounding box center [453, 192] width 16 height 9
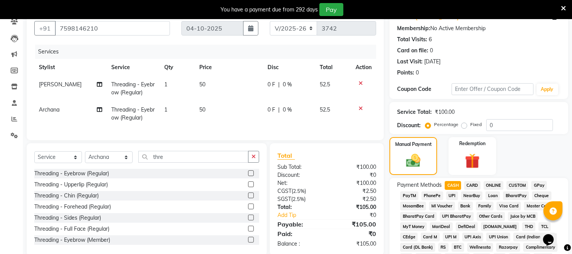
scroll to position [274, 0]
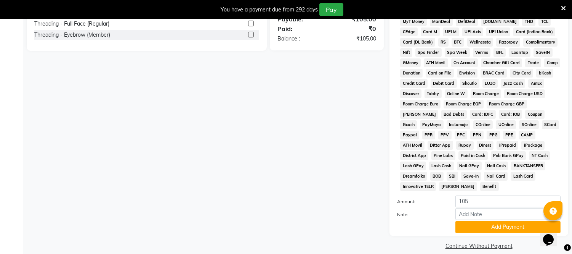
click at [477, 221] on button "Add Payment" at bounding box center [508, 227] width 105 height 12
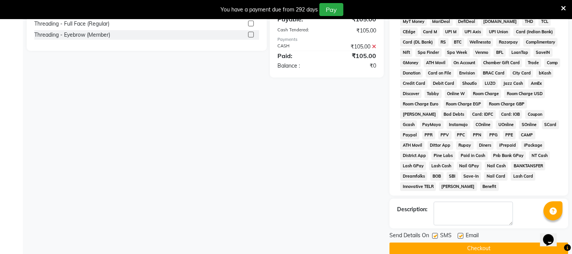
click at [468, 242] on button "Checkout" at bounding box center [479, 248] width 179 height 12
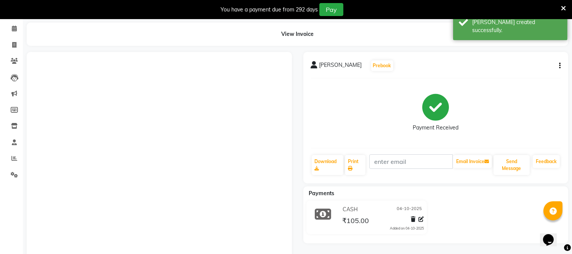
scroll to position [100, 0]
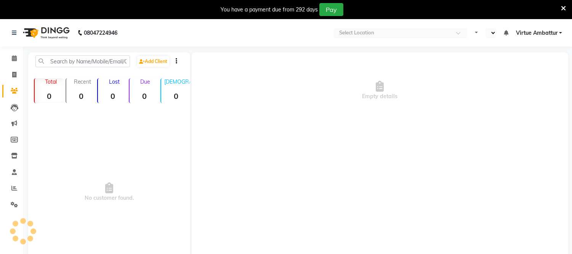
select select "en"
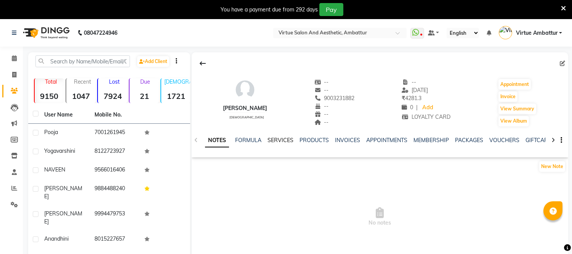
click at [277, 138] on link "SERVICES" at bounding box center [281, 140] width 26 height 7
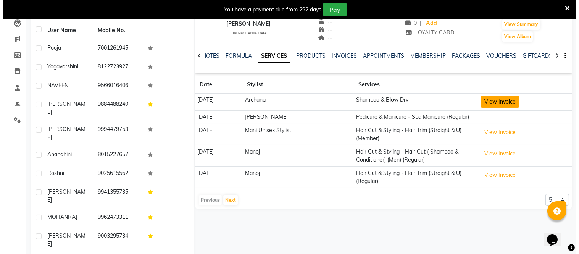
scroll to position [85, 0]
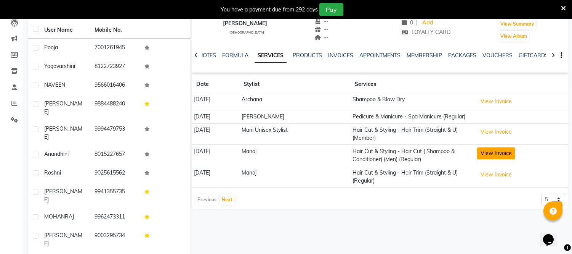
click at [513, 159] on button "View Invoice" at bounding box center [496, 153] width 38 height 12
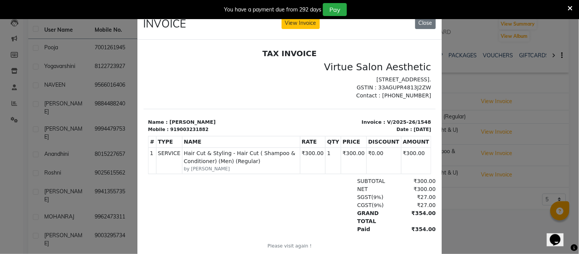
scroll to position [6, 0]
click at [416, 21] on button "Close" at bounding box center [425, 23] width 21 height 12
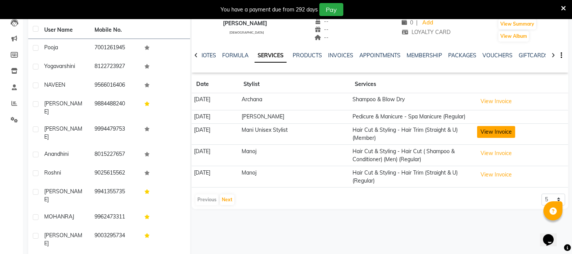
click at [493, 138] on button "View Invoice" at bounding box center [496, 132] width 38 height 12
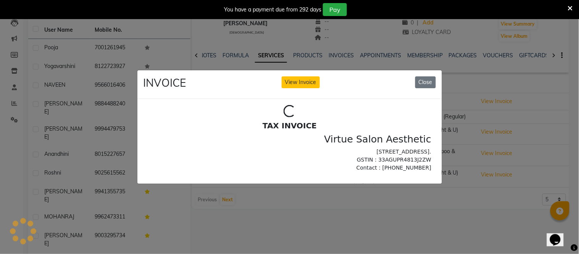
scroll to position [0, 0]
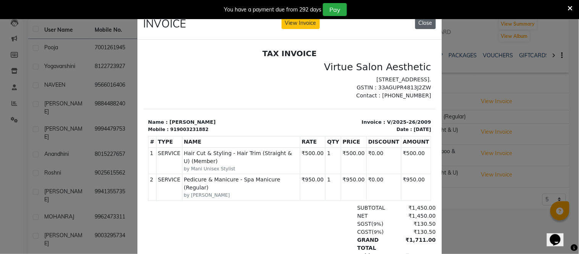
click at [421, 19] on button "Close" at bounding box center [425, 23] width 21 height 12
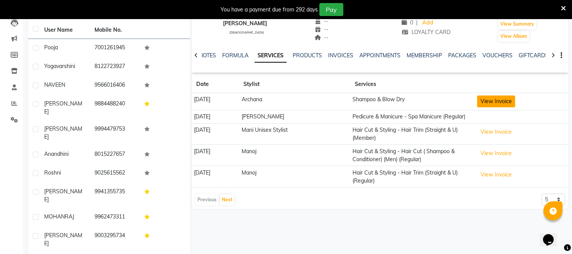
click at [489, 100] on button "View Invoice" at bounding box center [496, 101] width 38 height 12
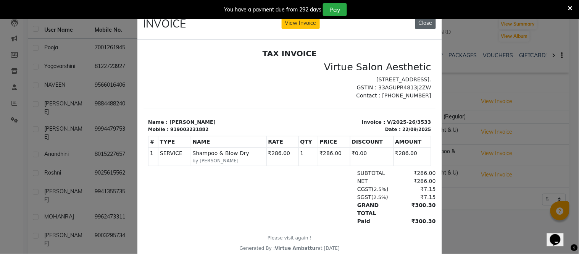
click at [418, 27] on button "Close" at bounding box center [425, 23] width 21 height 12
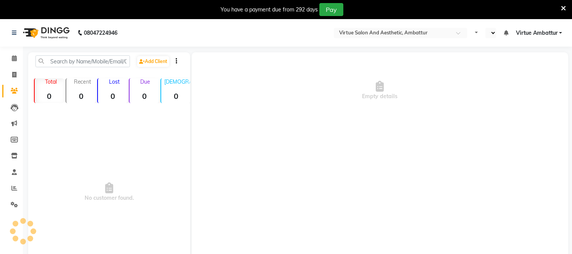
select select "en"
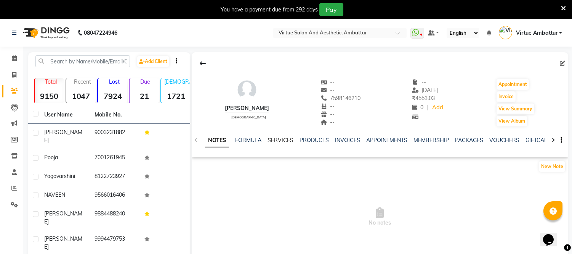
click at [288, 142] on link "SERVICES" at bounding box center [281, 140] width 26 height 7
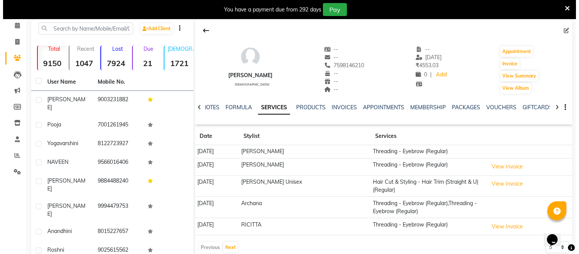
scroll to position [42, 0]
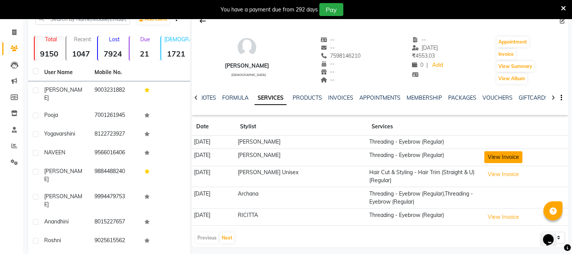
click at [495, 159] on button "View Invoice" at bounding box center [504, 157] width 38 height 12
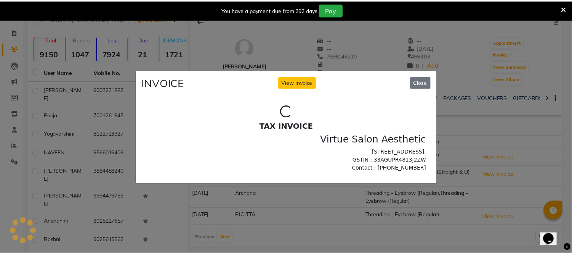
scroll to position [0, 0]
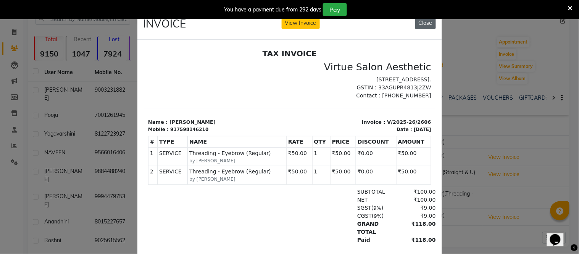
click at [422, 22] on button "Close" at bounding box center [425, 23] width 21 height 12
